Goal: Task Accomplishment & Management: Manage account settings

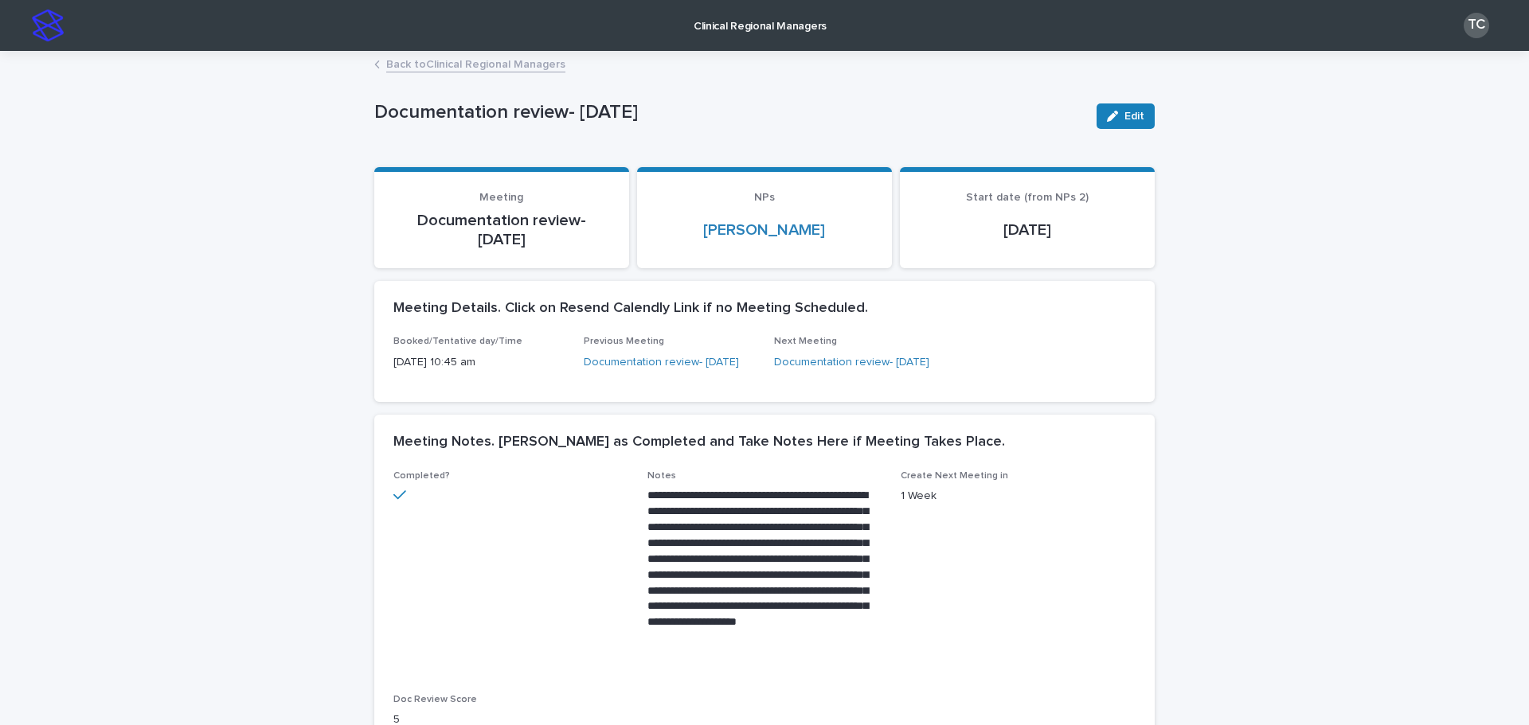
click at [459, 58] on link "Back to Clinical Regional Managers" at bounding box center [475, 63] width 179 height 18
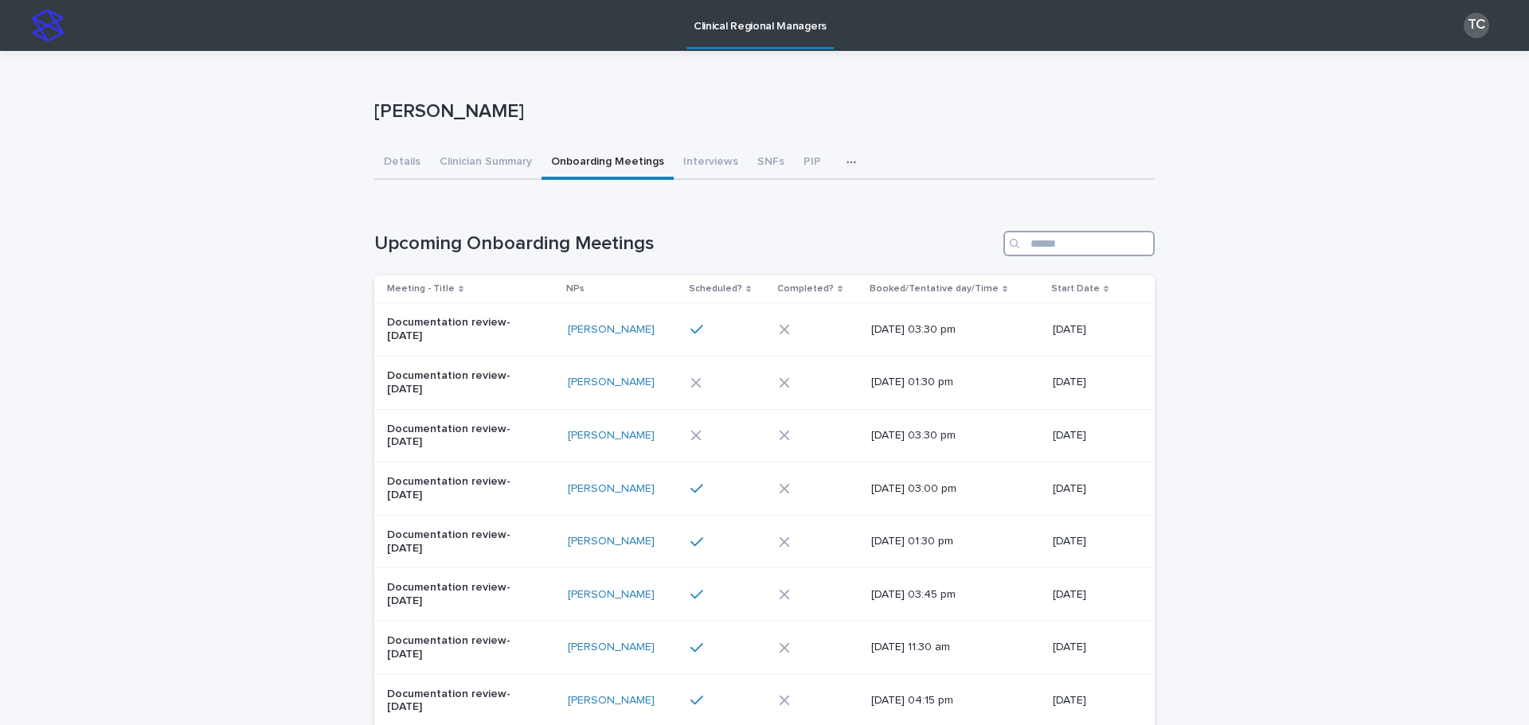
click at [1043, 237] on input "Search" at bounding box center [1078, 243] width 151 height 25
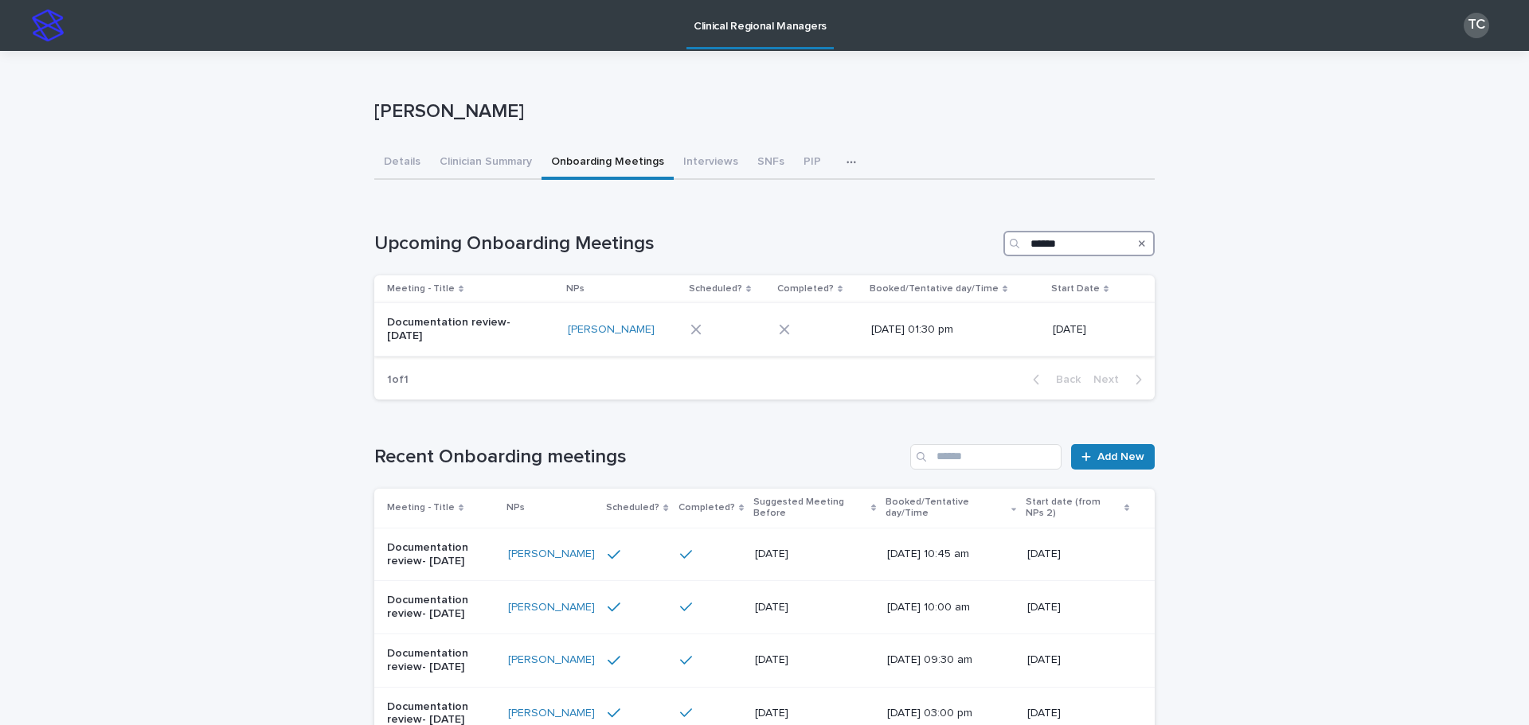
type input "******"
click at [722, 335] on div at bounding box center [723, 329] width 66 height 11
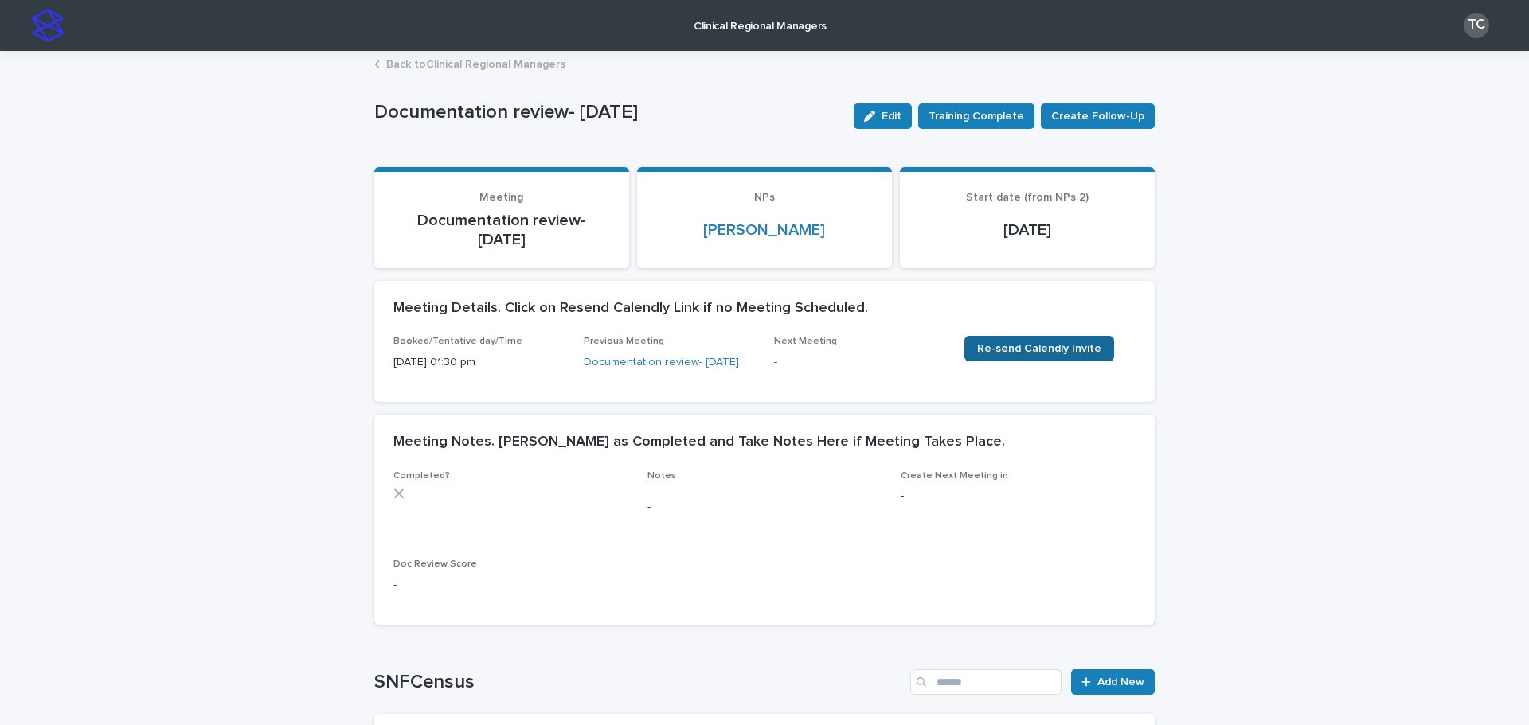
click at [1003, 348] on span "Re-send Calendly Invite" at bounding box center [1039, 348] width 124 height 11
click at [518, 69] on link "Back to Clinical Regional Managers" at bounding box center [475, 63] width 179 height 18
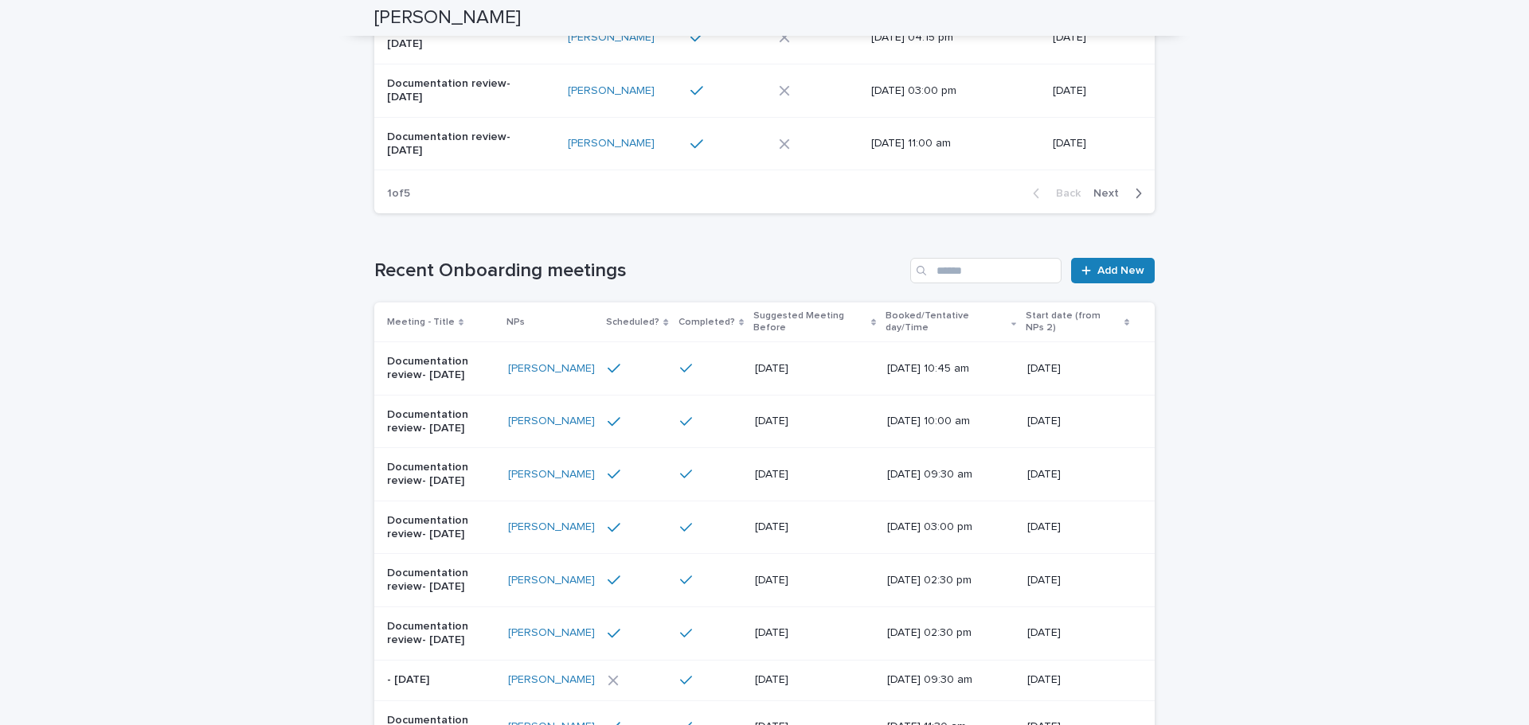
scroll to position [667, 0]
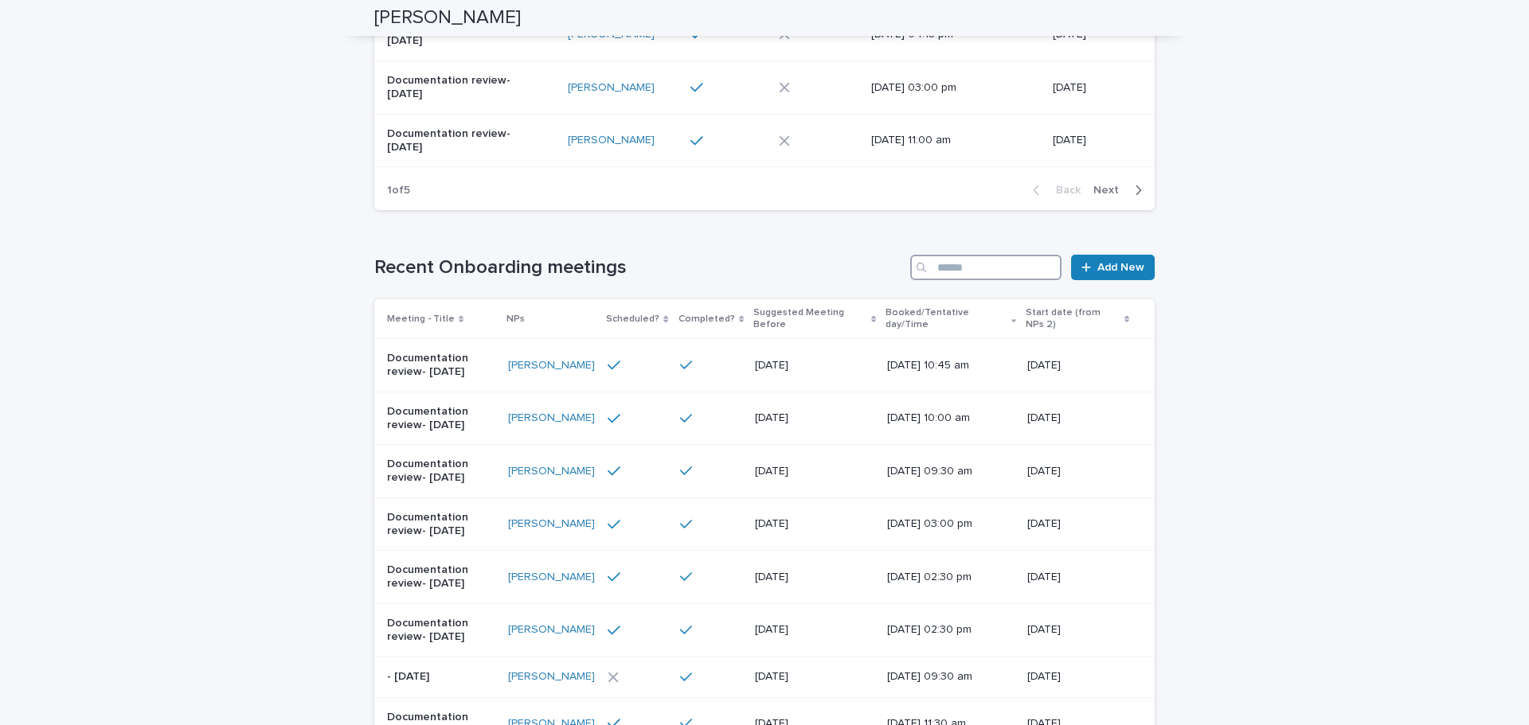
click at [978, 271] on input "Search" at bounding box center [985, 267] width 151 height 25
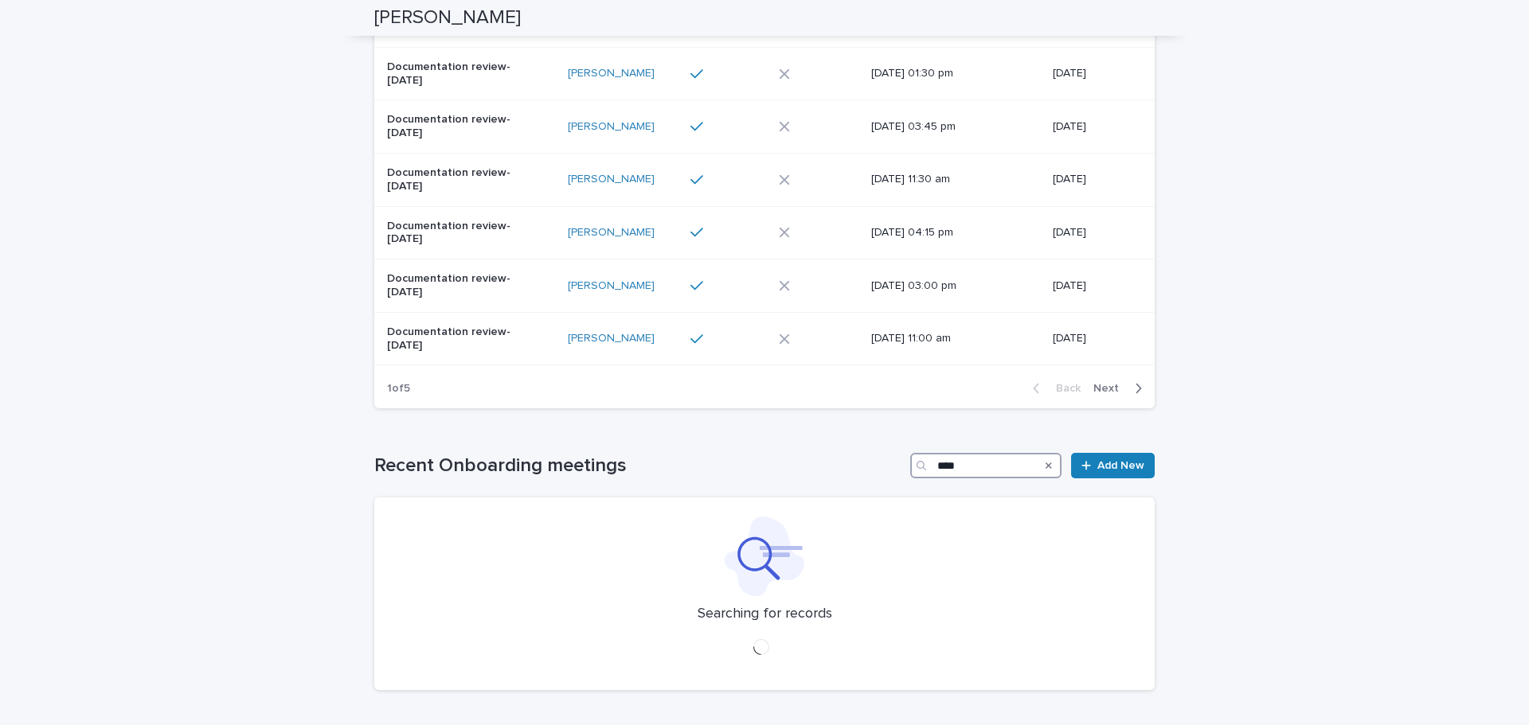
scroll to position [485, 0]
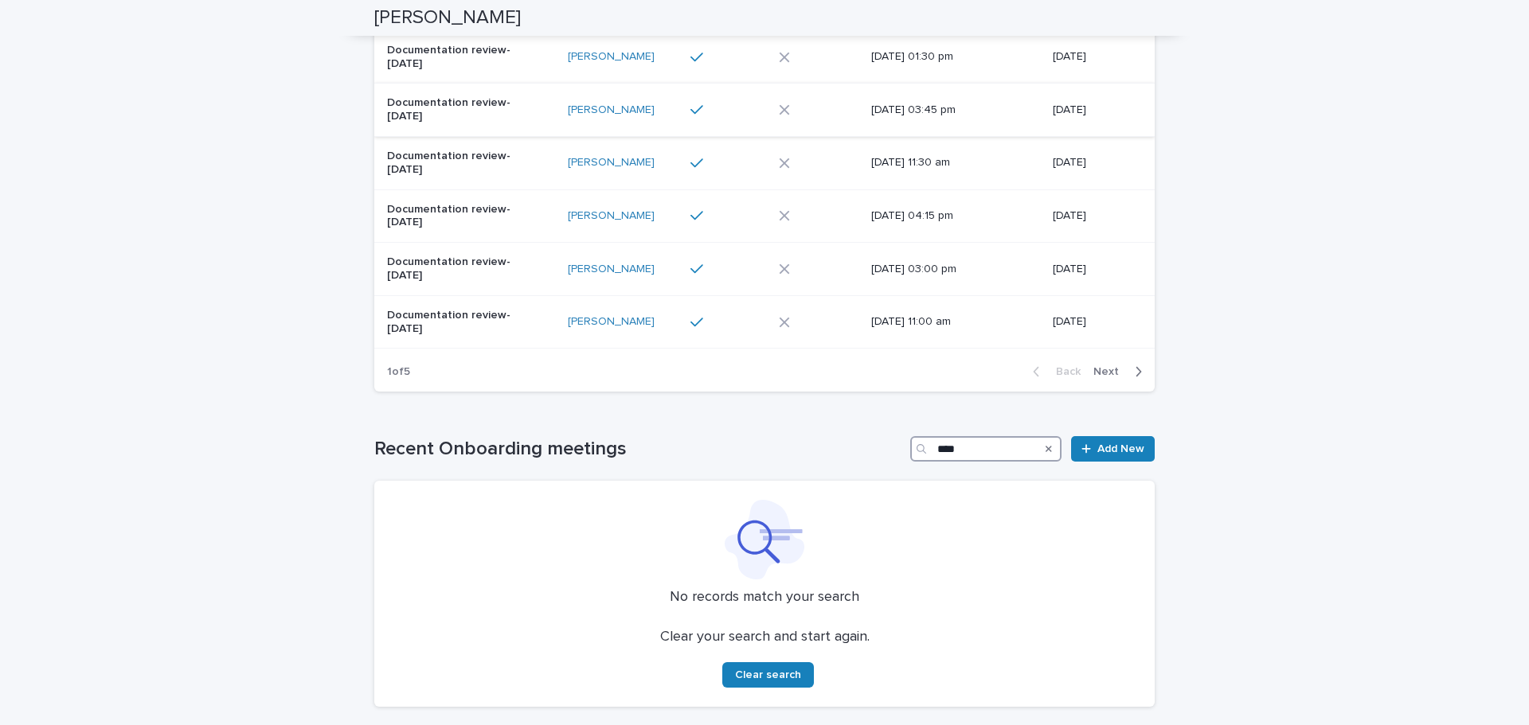
type input "****"
click at [725, 119] on div at bounding box center [728, 109] width 76 height 27
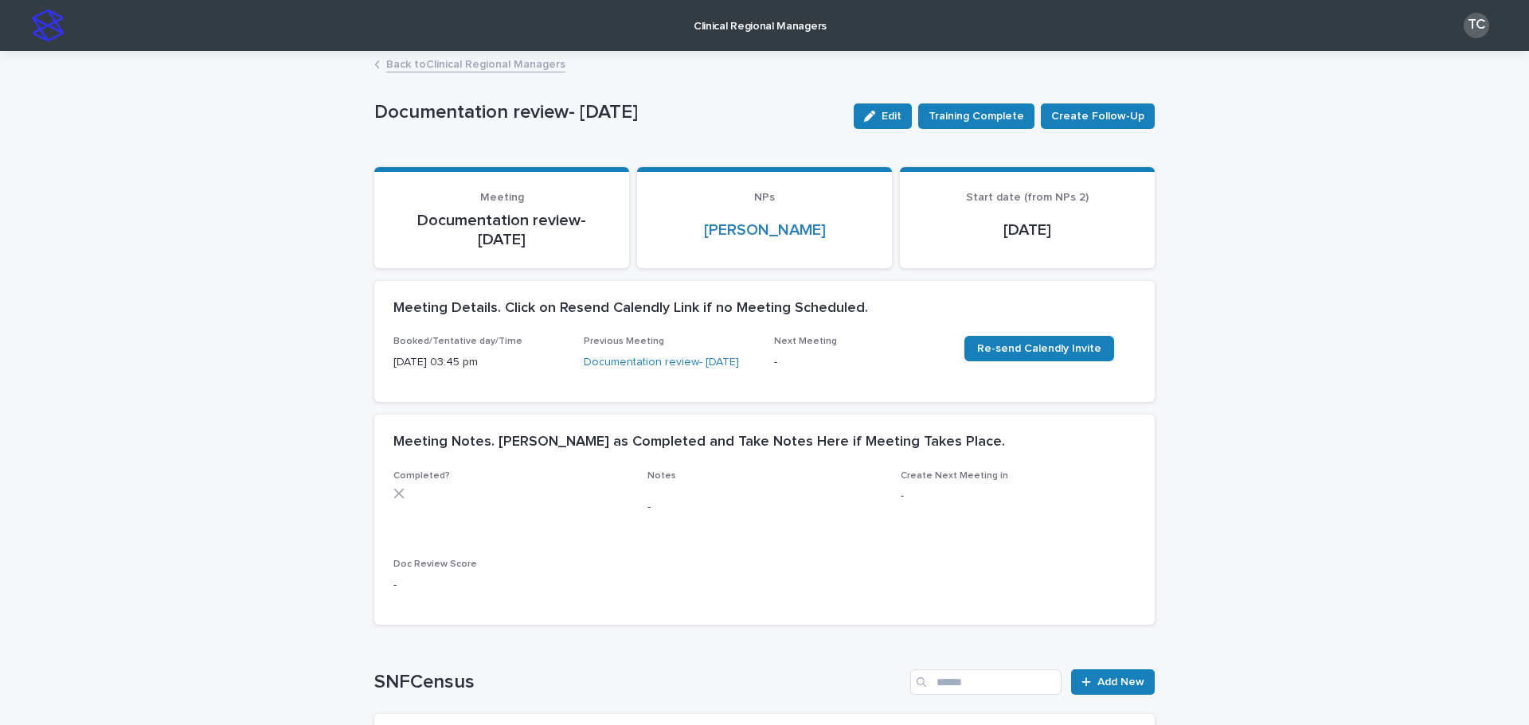
click at [547, 72] on link "Back to Clinical Regional Managers" at bounding box center [475, 63] width 179 height 18
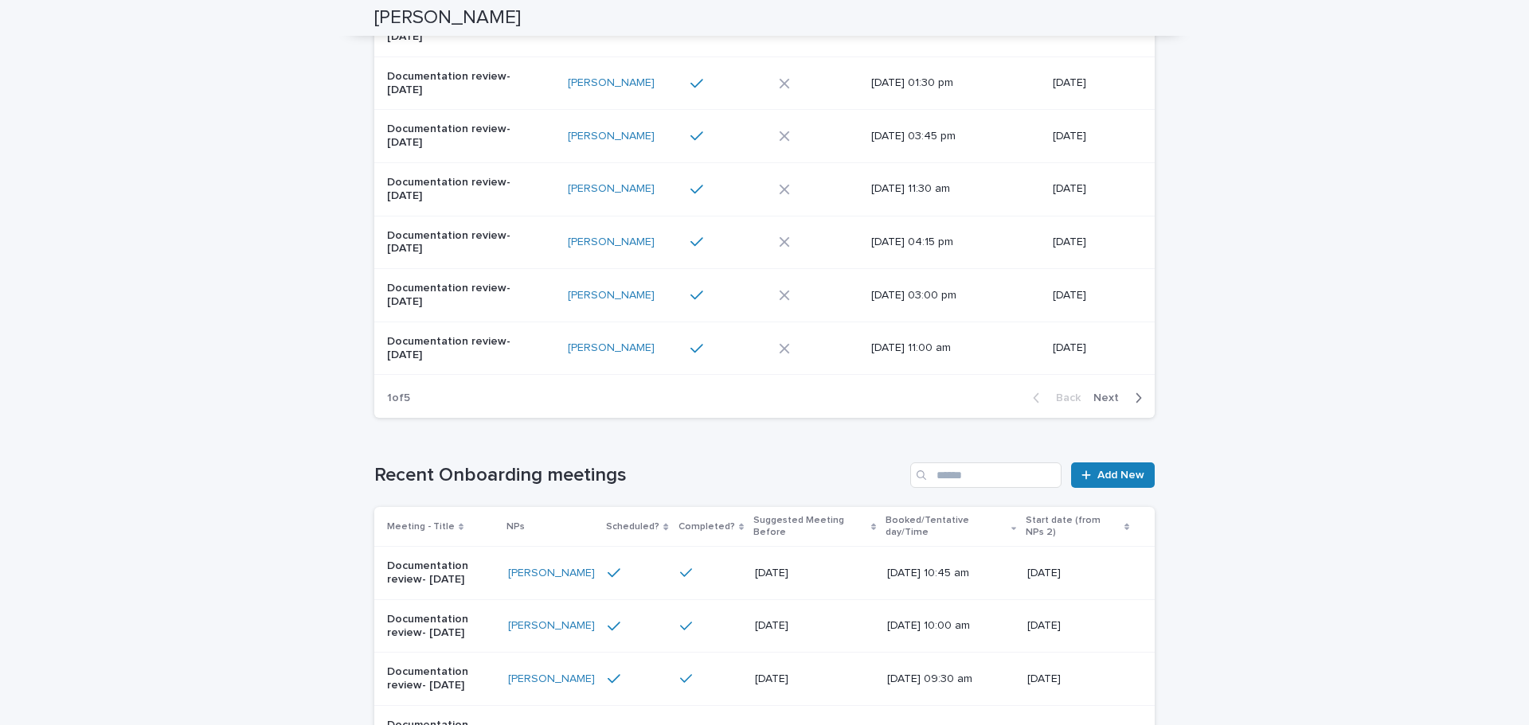
scroll to position [458, 0]
click at [933, 476] on input "Search" at bounding box center [985, 475] width 151 height 25
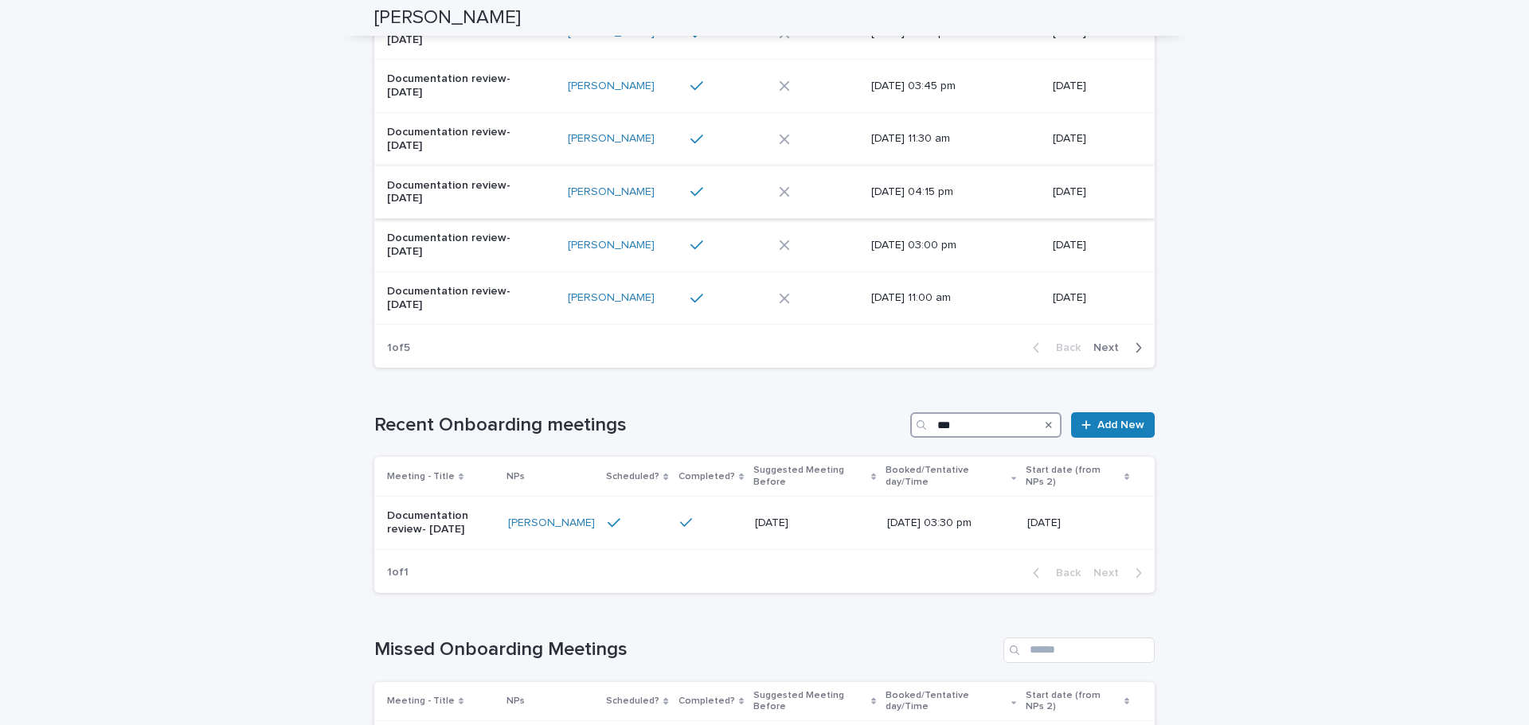
scroll to position [510, 0]
type input "***"
click at [653, 515] on div at bounding box center [636, 522] width 57 height 14
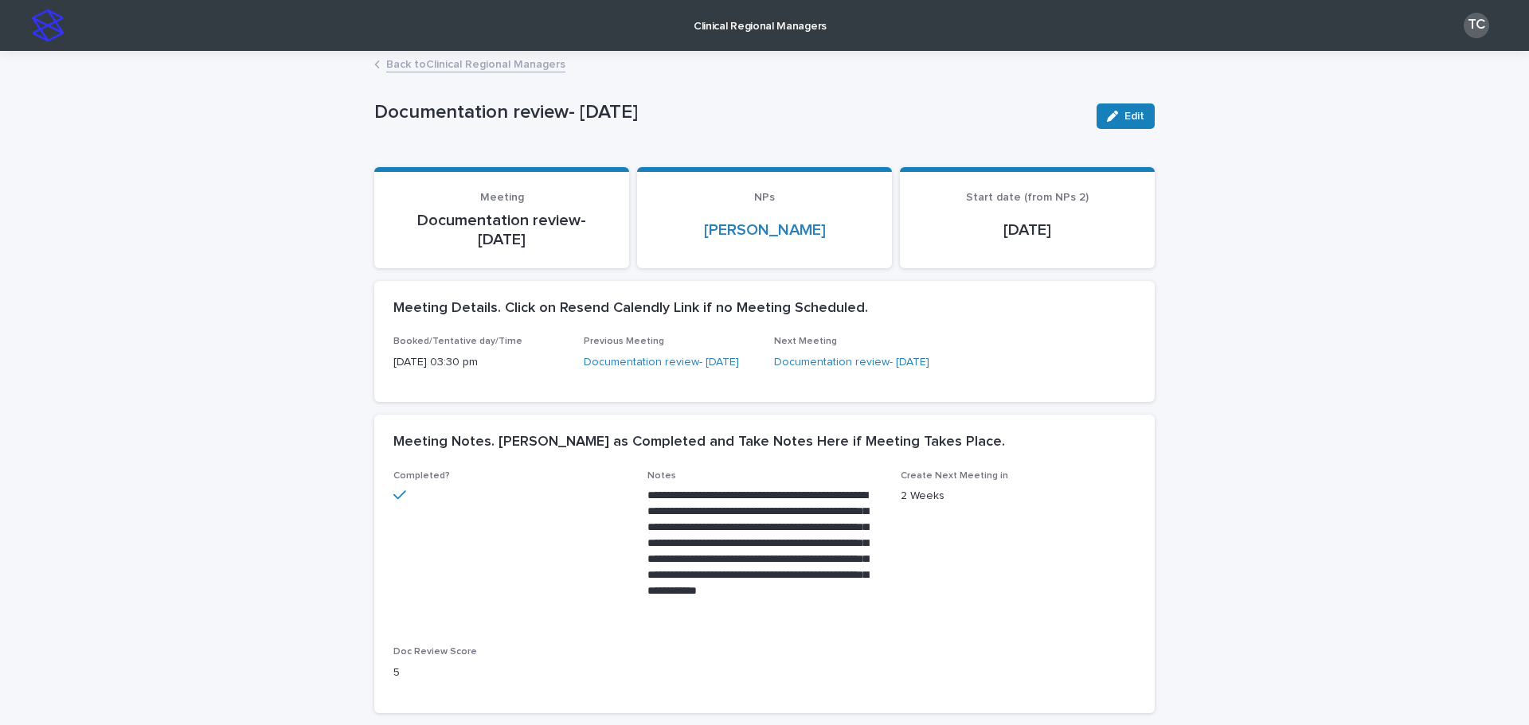
click at [468, 65] on link "Back to Clinical Regional Managers" at bounding box center [475, 63] width 179 height 18
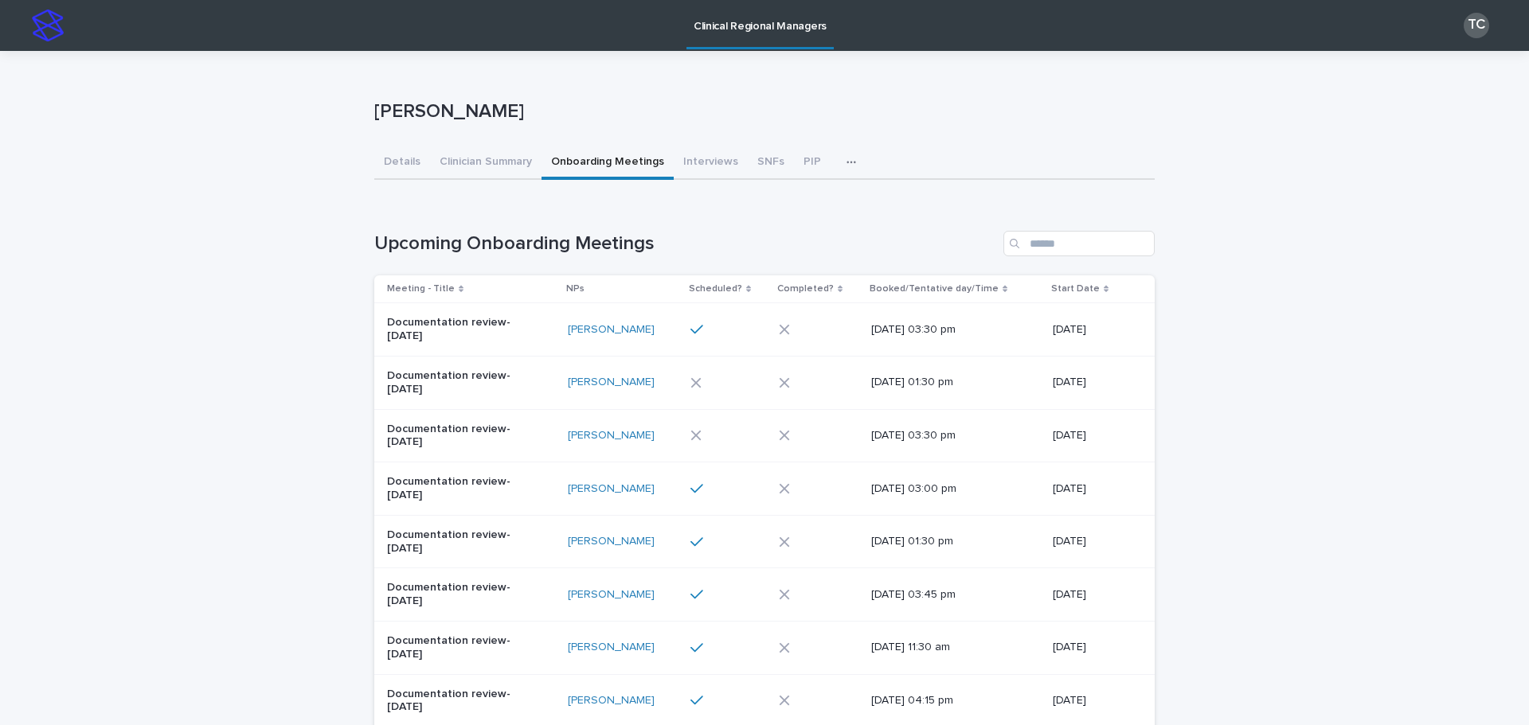
click at [738, 589] on div at bounding box center [723, 595] width 66 height 14
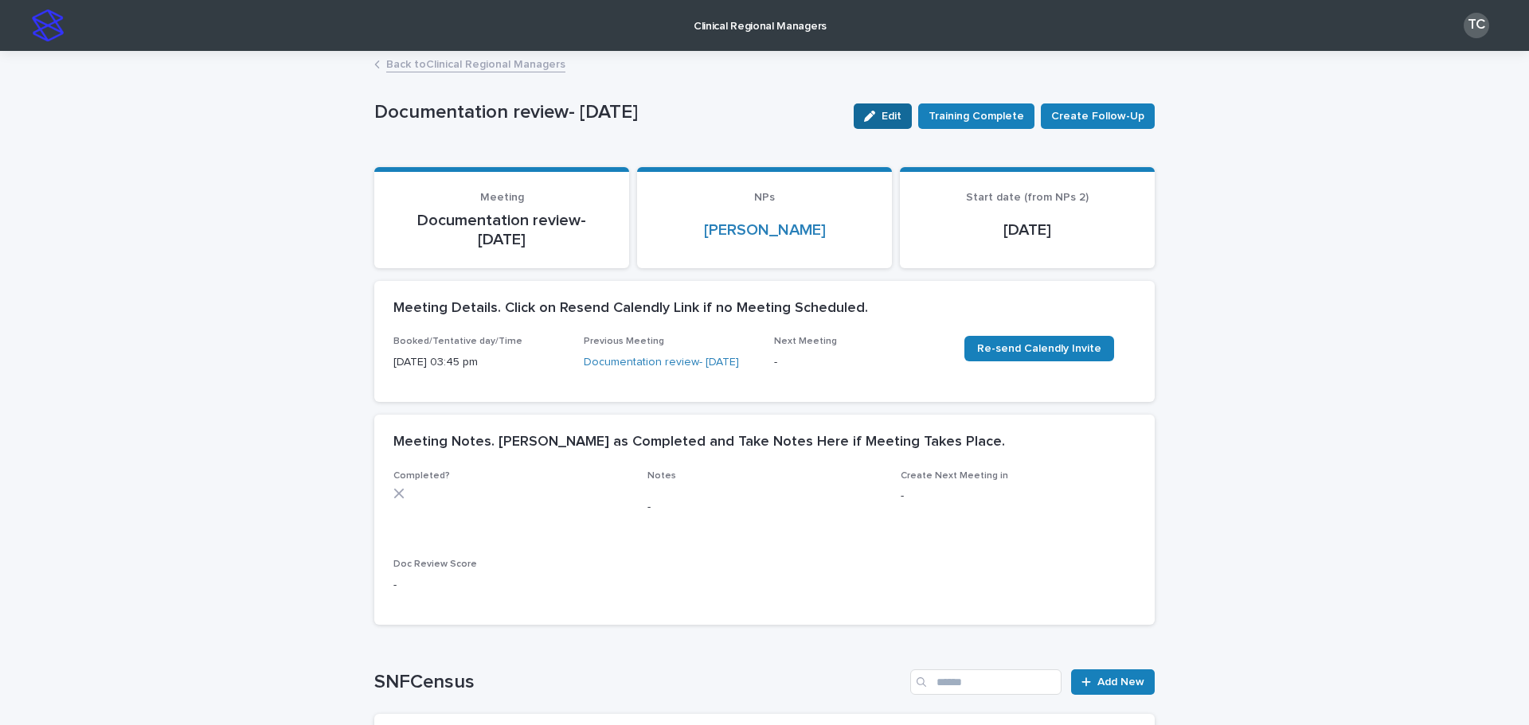
click at [878, 109] on button "Edit" at bounding box center [883, 116] width 58 height 25
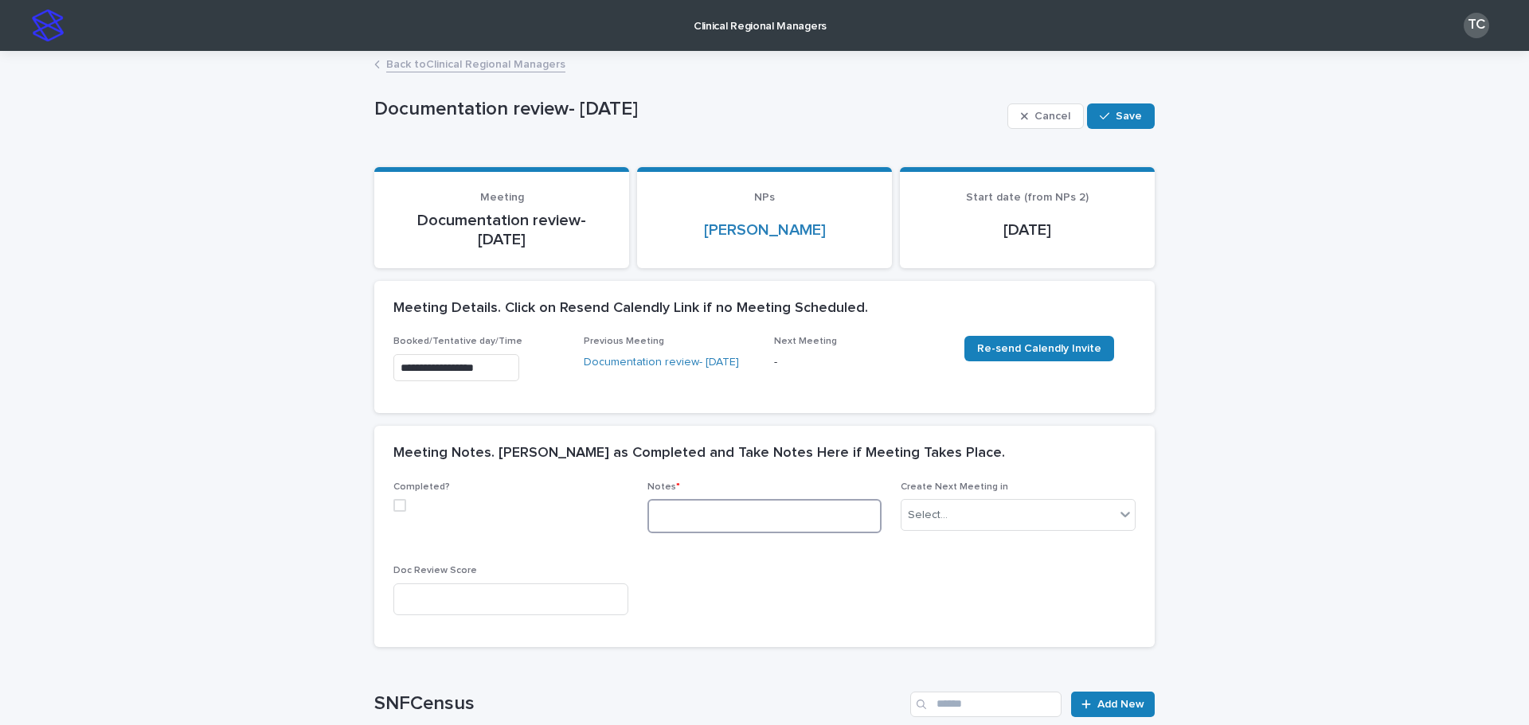
click at [714, 519] on textarea at bounding box center [764, 516] width 235 height 34
type textarea "*"
type textarea "**********"
click at [418, 65] on link "Back to Clinical Regional Managers" at bounding box center [475, 63] width 179 height 18
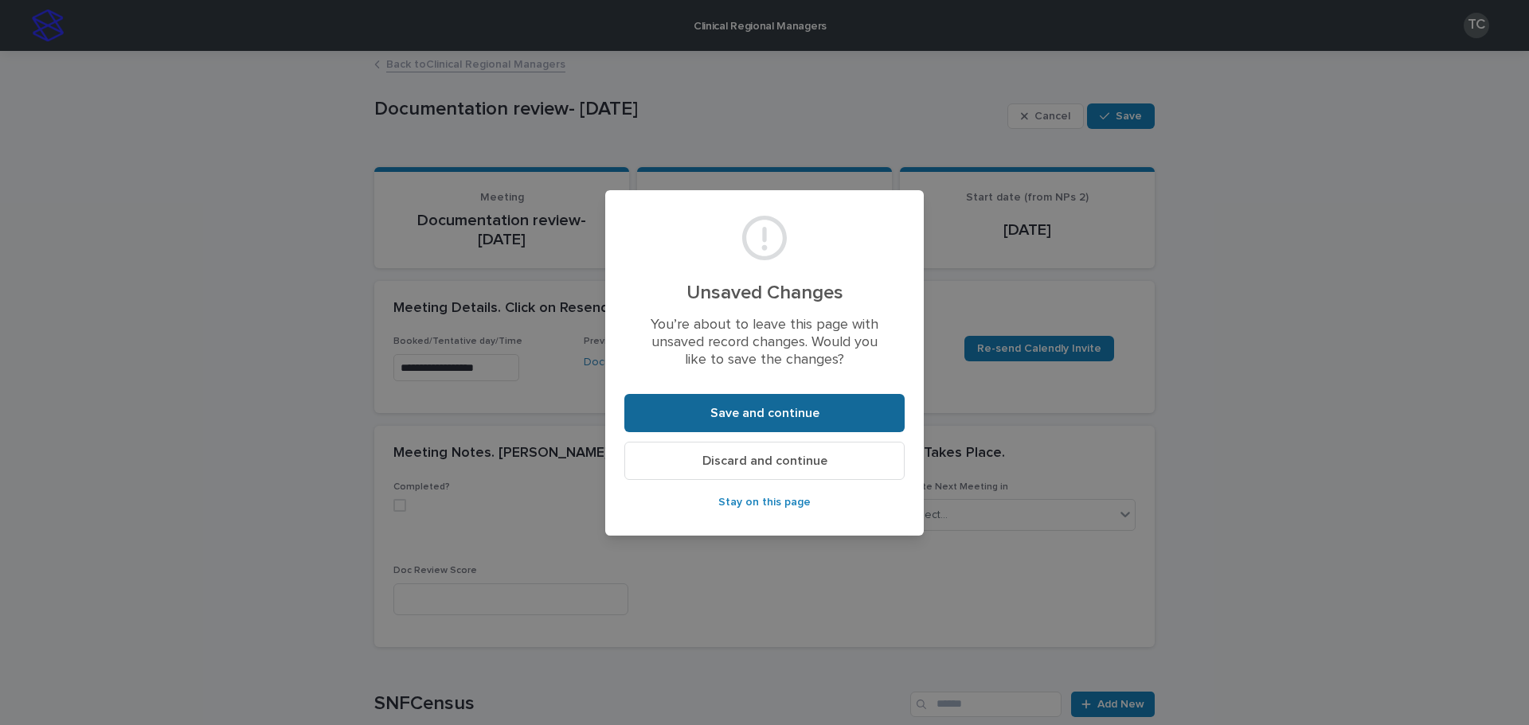
click at [748, 410] on span "Save and continue" at bounding box center [764, 413] width 109 height 13
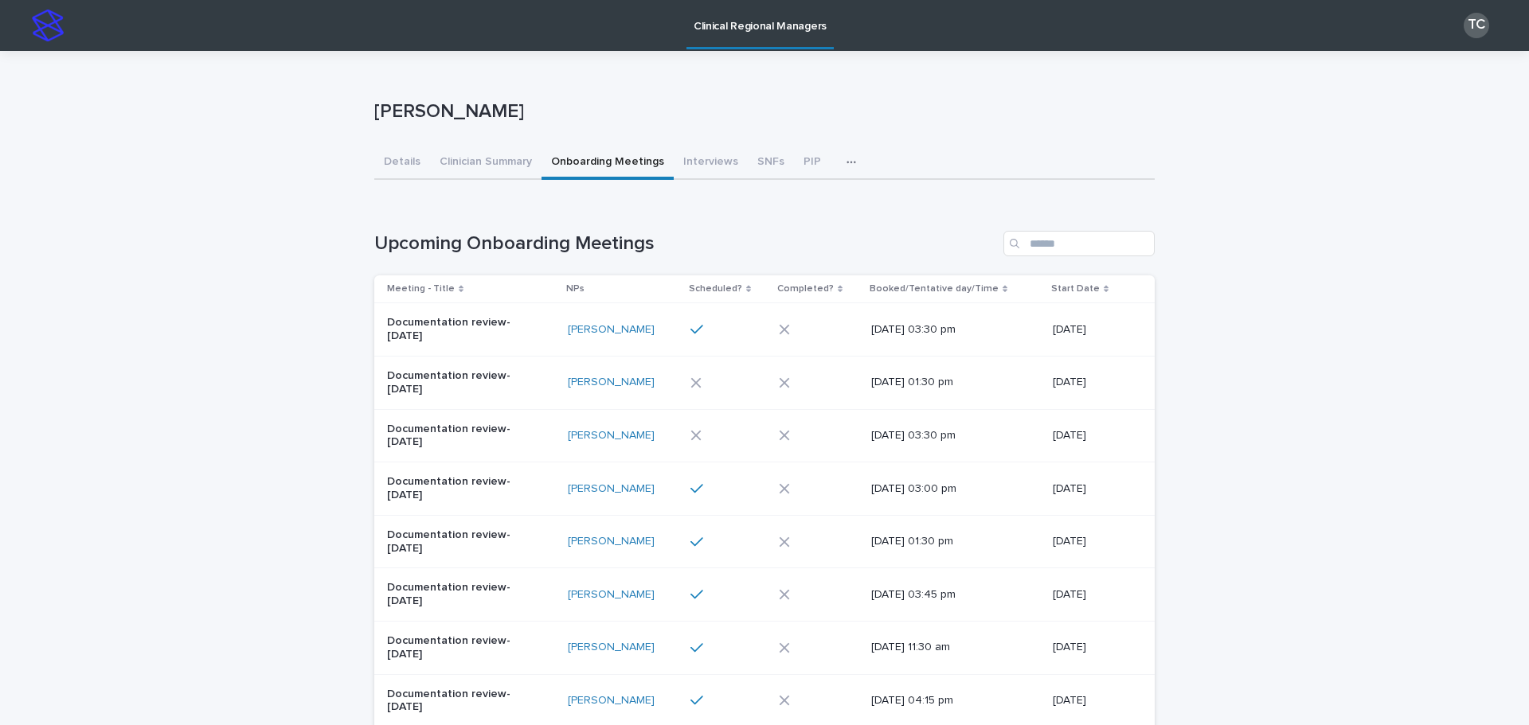
click at [837, 156] on button "button" at bounding box center [854, 163] width 35 height 32
click at [794, 201] on span "Documentation and Billing Review (Manager)" at bounding box center [731, 203] width 229 height 11
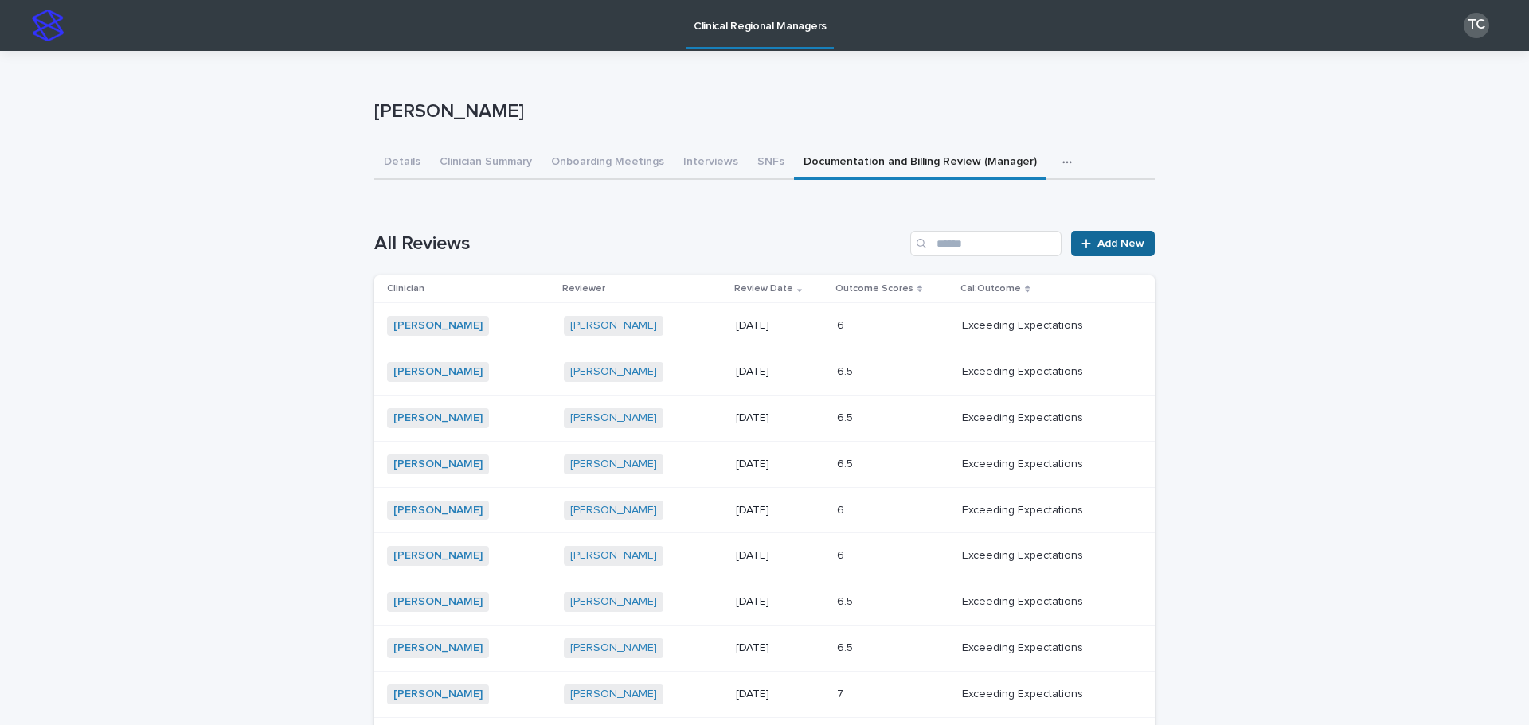
click at [1113, 235] on link "Add New" at bounding box center [1113, 243] width 84 height 25
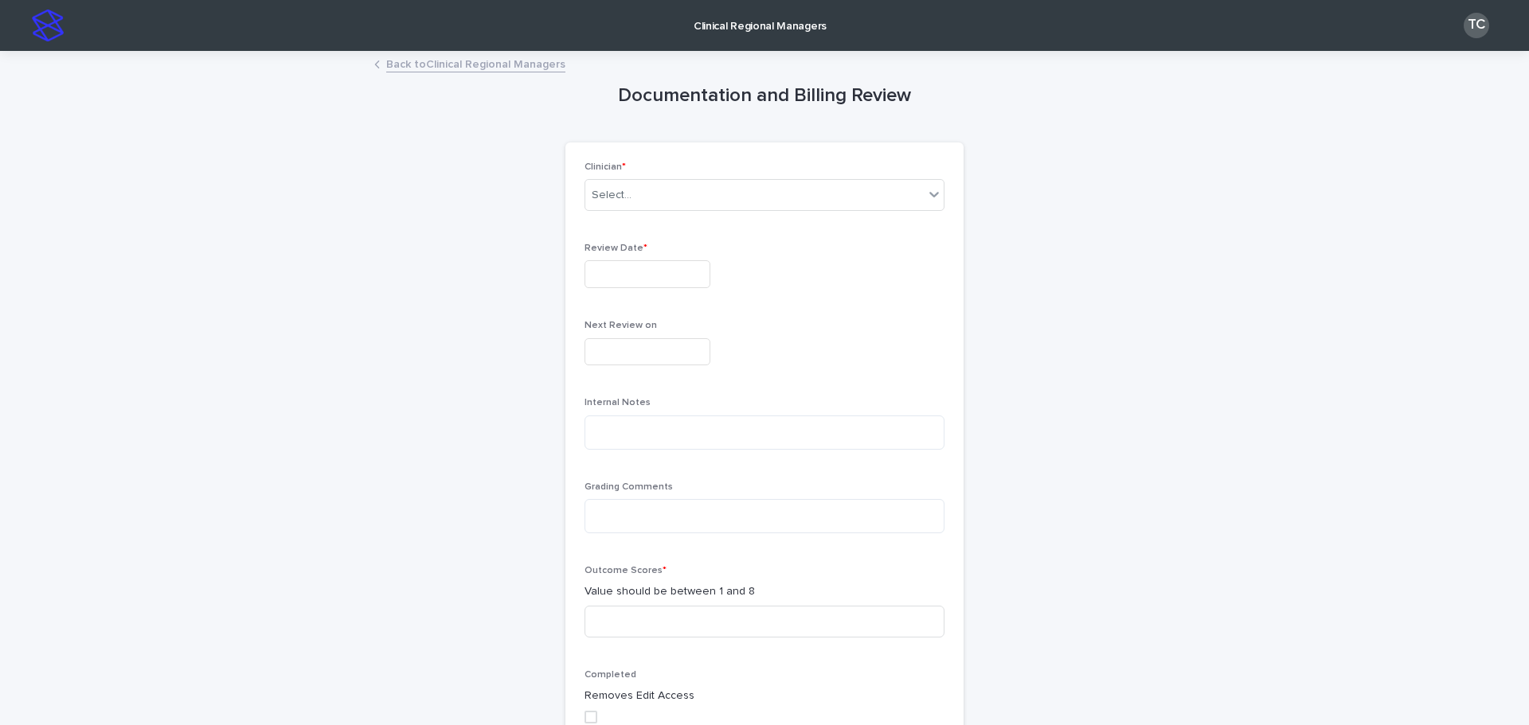
click at [480, 58] on link "Back to Clinical Regional Managers" at bounding box center [475, 63] width 179 height 18
